Goal: Task Accomplishment & Management: Complete application form

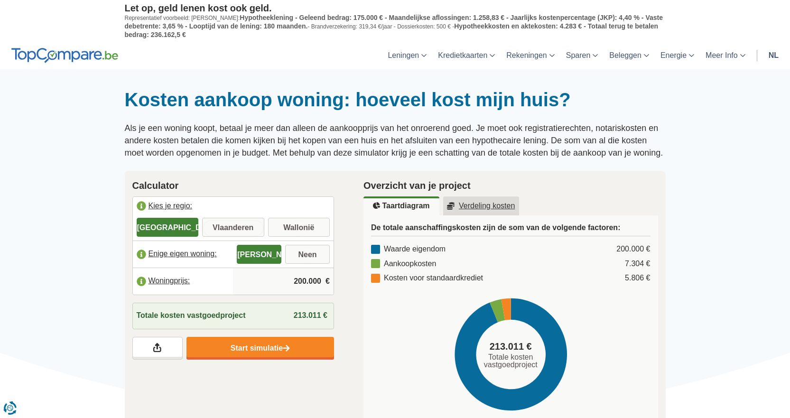
click at [218, 222] on input "Vlaanderen" at bounding box center [233, 228] width 62 height 17
radio input "true"
drag, startPoint x: 291, startPoint y: 283, endPoint x: 347, endPoint y: 294, distance: 57.6
click at [347, 294] on div "Calculator Kies je regio: Brussel Vlaanderen Wallonië Bescheiden woning: Ja Nee…" at bounding box center [234, 269] width 232 height 197
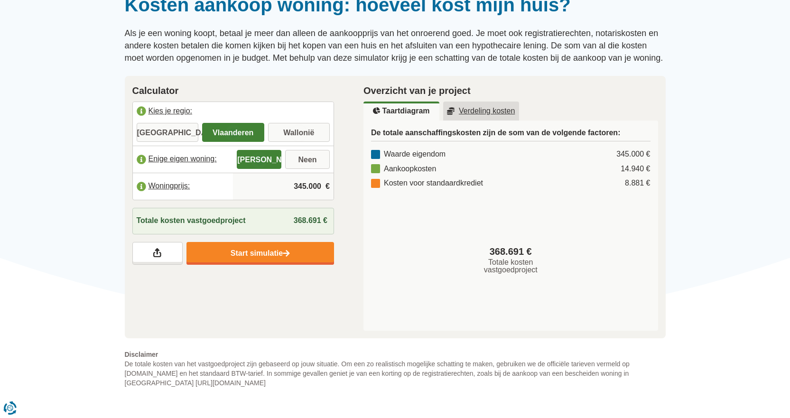
scroll to position [142, 0]
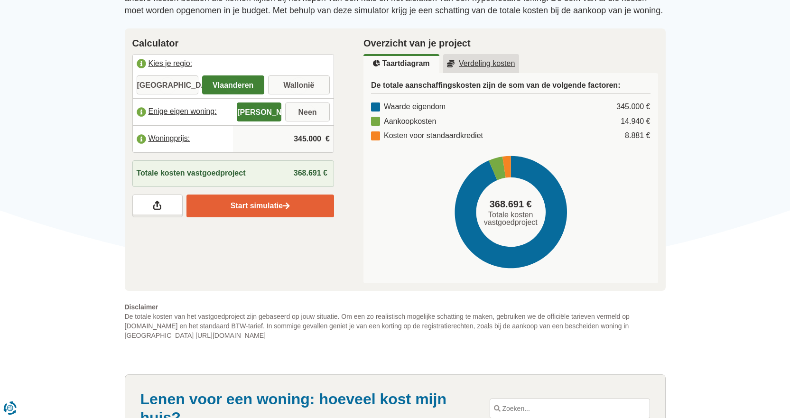
type input "345.000"
click at [262, 206] on link "Start simulatie" at bounding box center [261, 206] width 148 height 23
click at [490, 65] on u "Verdeling kosten" at bounding box center [481, 64] width 68 height 8
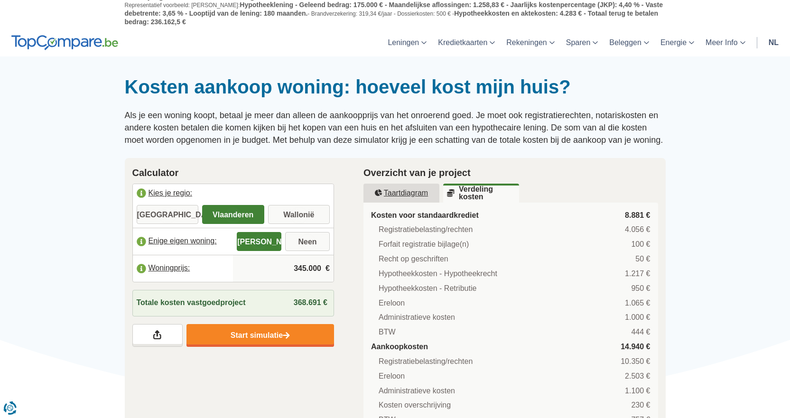
scroll to position [0, 0]
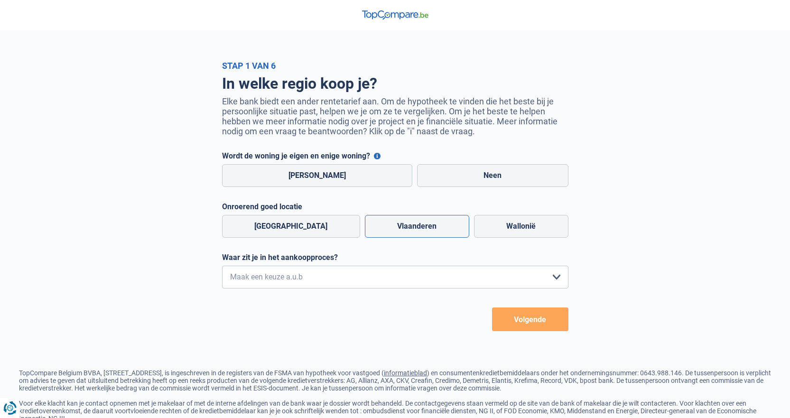
click at [379, 226] on label "Vlaanderen" at bounding box center [417, 226] width 104 height 23
click at [379, 226] on input "Vlaanderen" at bounding box center [417, 226] width 104 height 23
radio input "true"
click at [555, 281] on select "Ik wil me uitsluitend informeren omdat ik op dit moment geen concrete plannen h…" at bounding box center [395, 277] width 347 height 23
select select "1c"
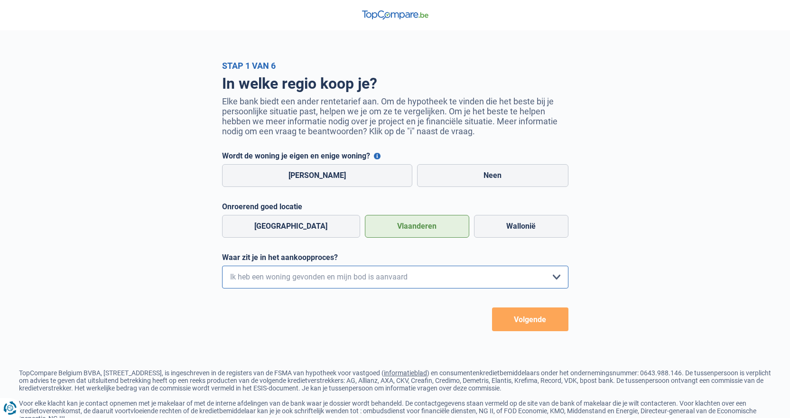
click at [222, 268] on select "Ik wil me uitsluitend informeren omdat ik op dit moment geen concrete plannen h…" at bounding box center [395, 277] width 347 height 23
click at [520, 321] on button "Volgende" at bounding box center [530, 320] width 76 height 24
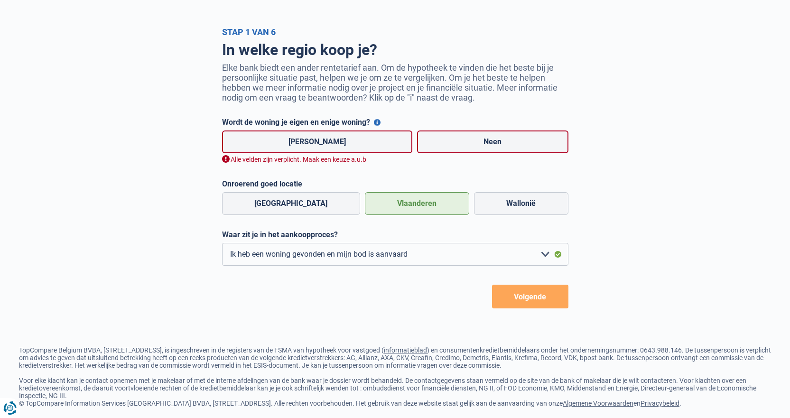
scroll to position [37, 0]
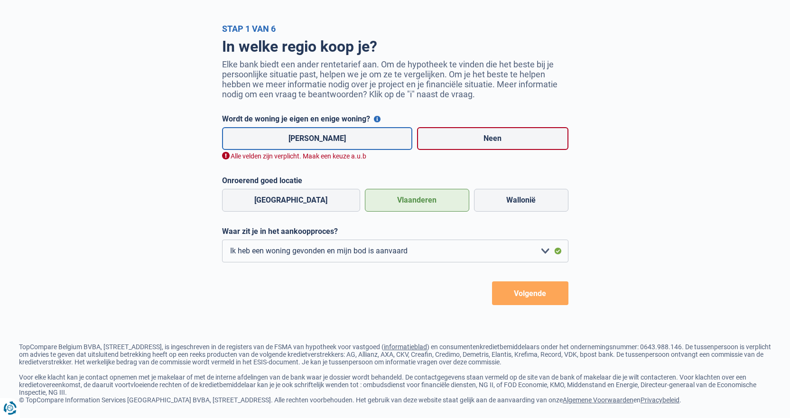
click at [319, 140] on label "[PERSON_NAME]" at bounding box center [317, 138] width 191 height 23
click at [319, 140] on input "[PERSON_NAME]" at bounding box center [317, 138] width 191 height 23
radio input "true"
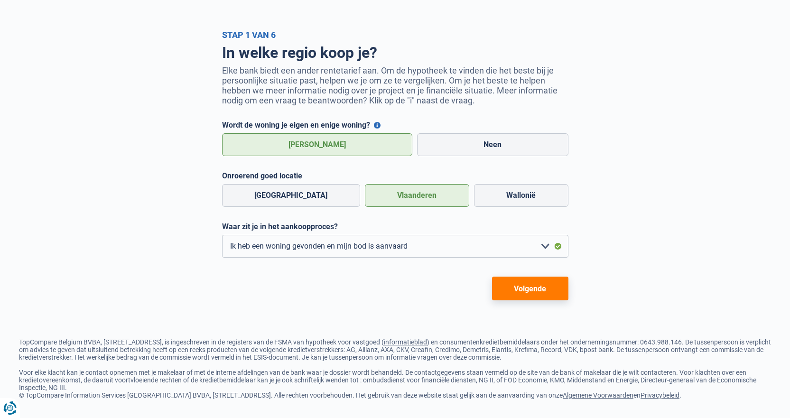
click at [513, 282] on button "Volgende" at bounding box center [530, 289] width 76 height 24
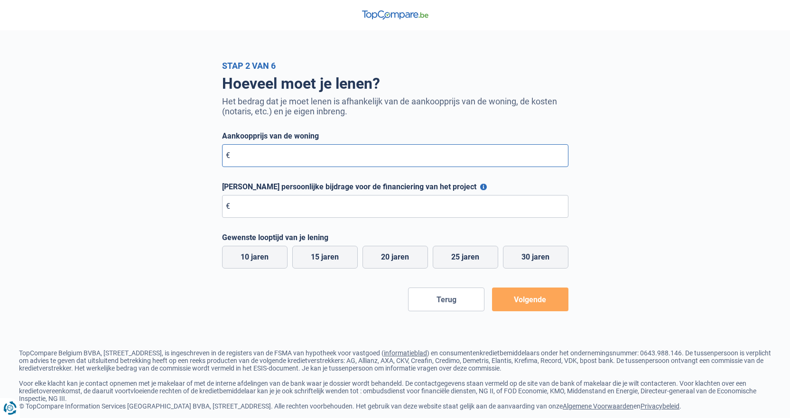
click at [273, 154] on input "Aankoopprijs van de woning" at bounding box center [395, 155] width 347 height 23
type input "345.000"
click at [276, 208] on input "[PERSON_NAME] persoonlijke bijdrage voor de financiering van het project" at bounding box center [395, 206] width 347 height 23
type input "1"
click at [372, 254] on label "20 jaren" at bounding box center [396, 257] width 66 height 23
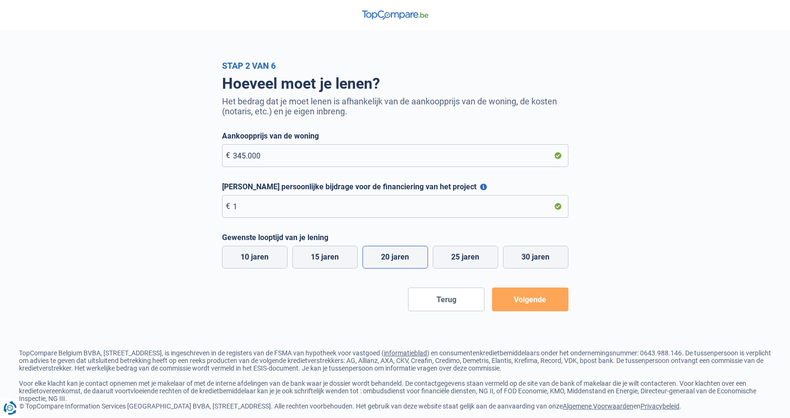
click at [372, 254] on input "20 jaren" at bounding box center [396, 257] width 66 height 23
radio input "true"
click at [524, 295] on button "Volgende" at bounding box center [530, 300] width 76 height 24
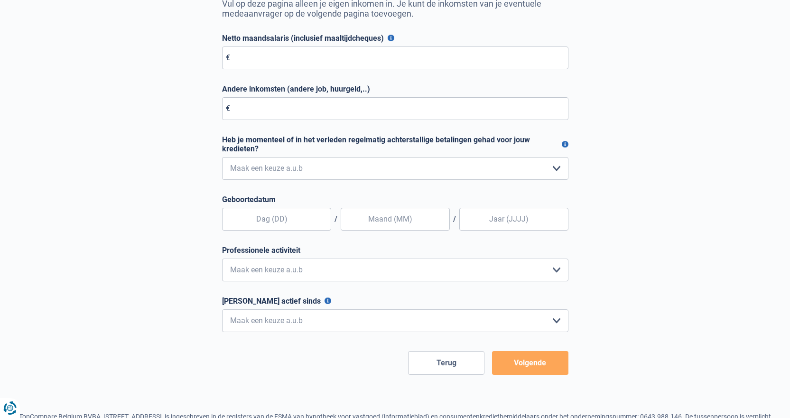
scroll to position [142, 0]
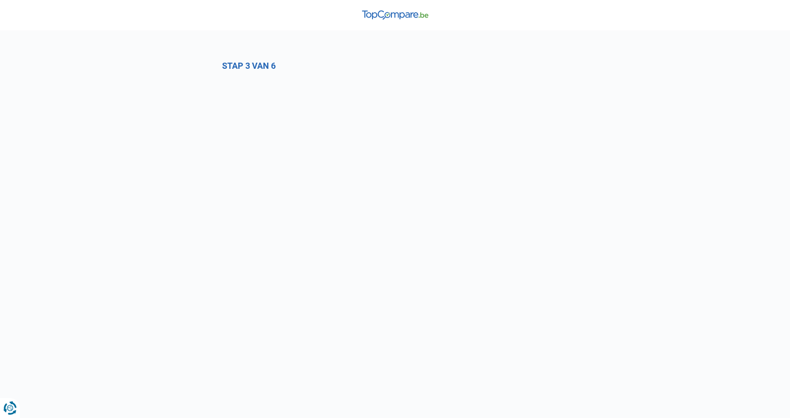
select select "1c"
